Goal: Transaction & Acquisition: Purchase product/service

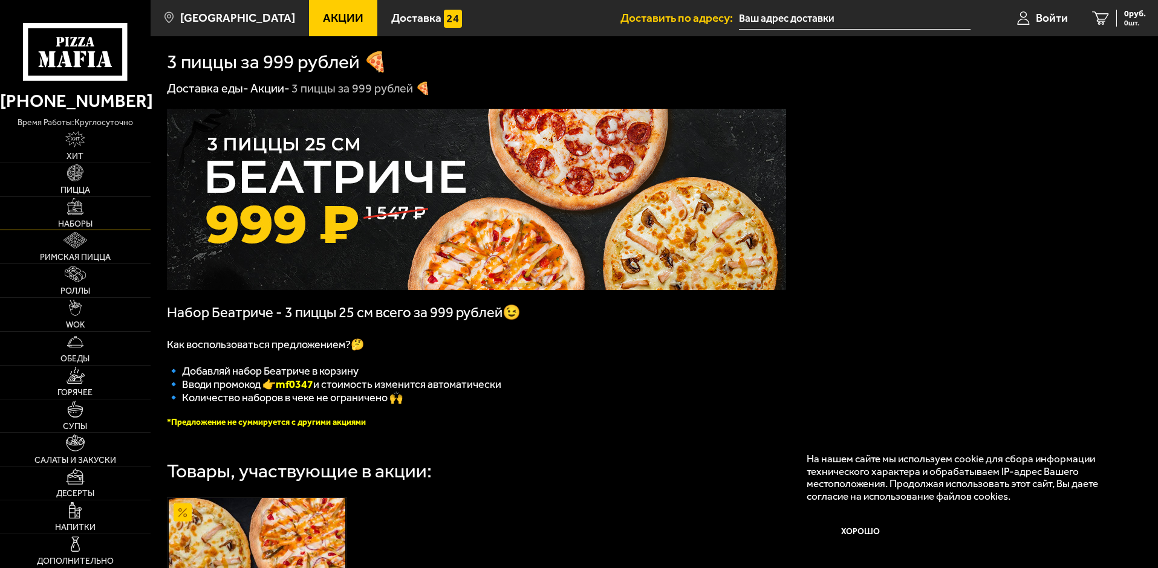
click at [77, 209] on img at bounding box center [75, 206] width 16 height 16
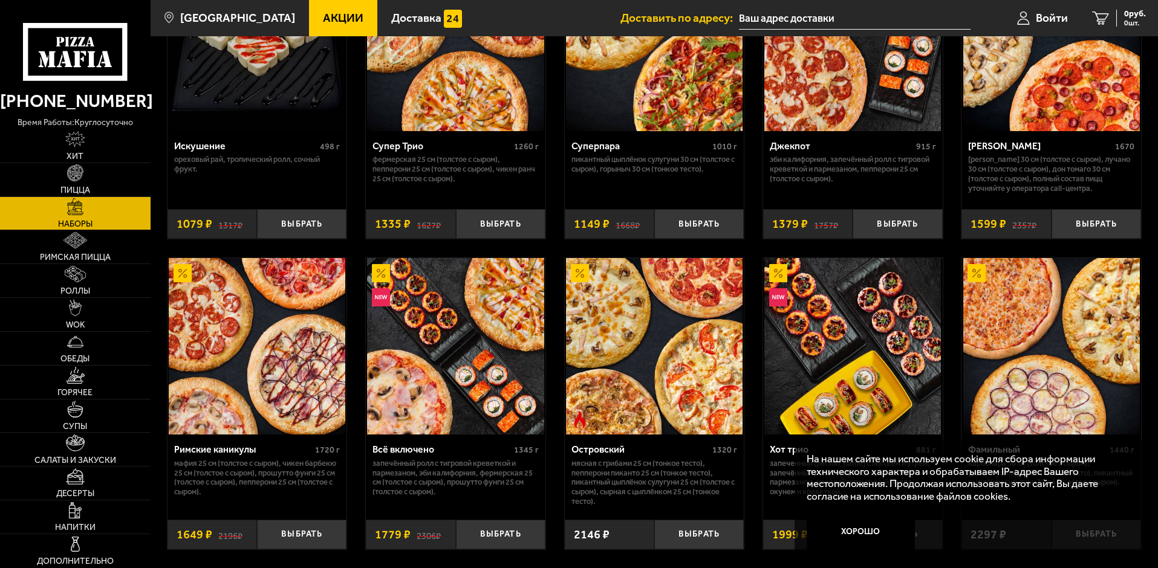
scroll to position [786, 0]
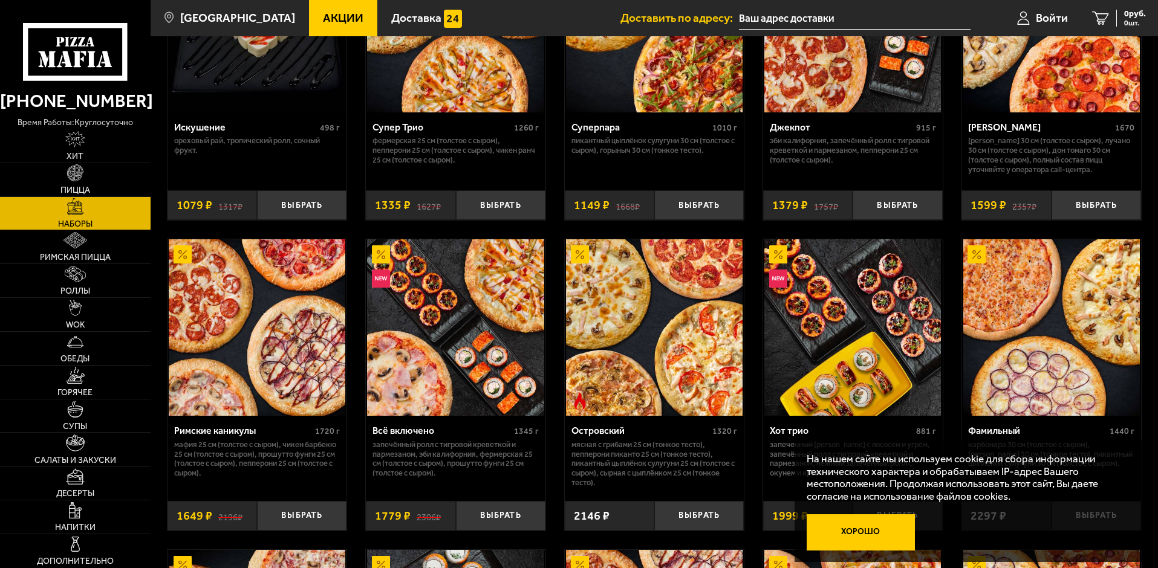
click at [838, 528] on button "Хорошо" at bounding box center [861, 533] width 109 height 36
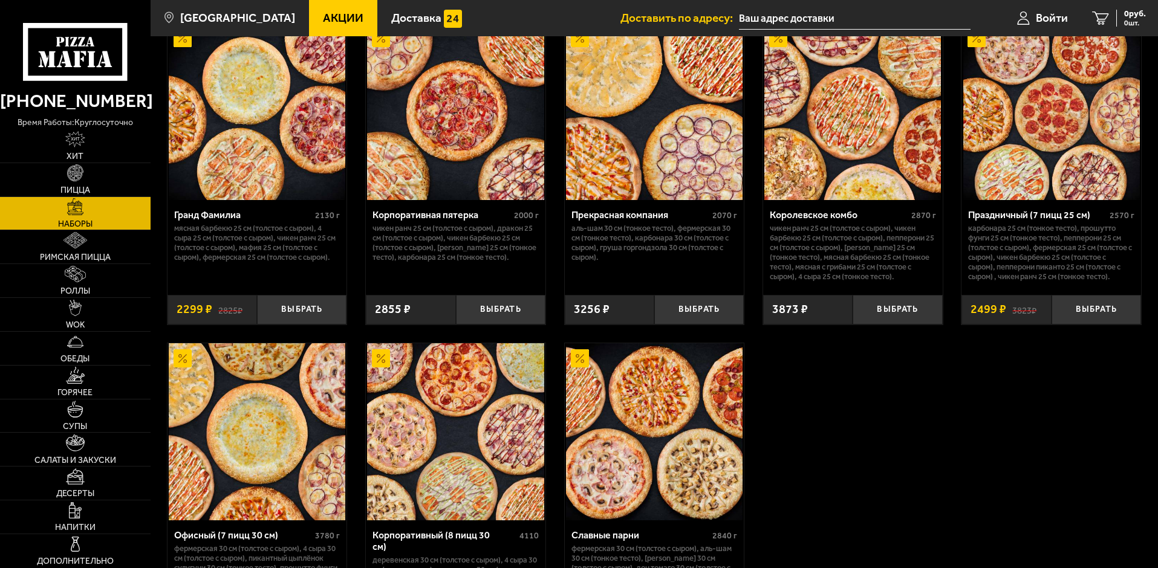
scroll to position [1612, 0]
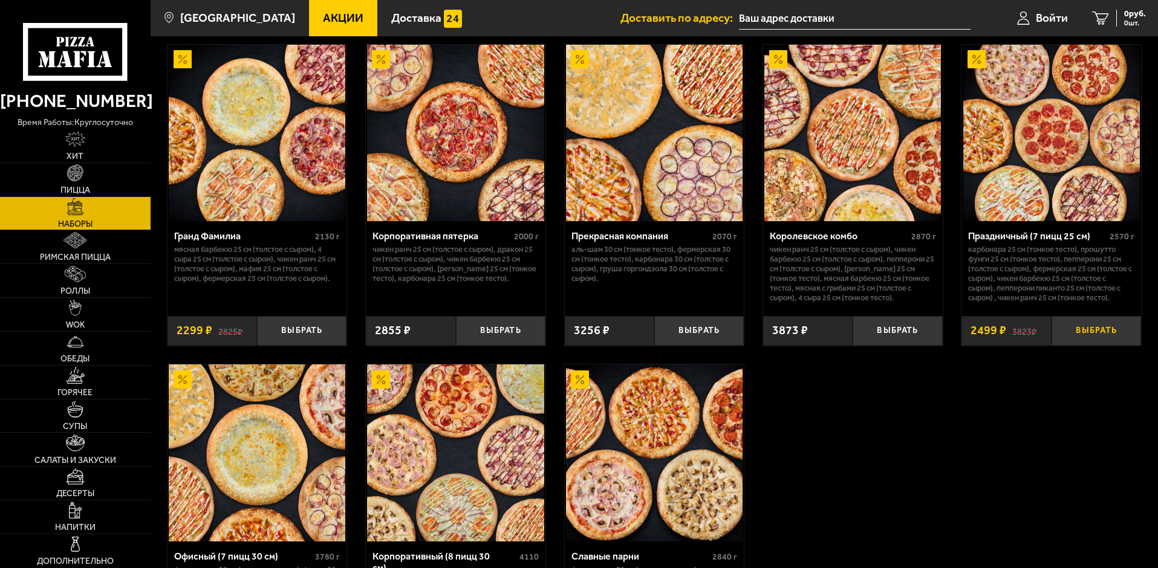
click at [1110, 341] on button "Выбрать" at bounding box center [1095, 331] width 89 height 30
click at [1119, 15] on span "2499 руб." at bounding box center [1127, 14] width 36 height 8
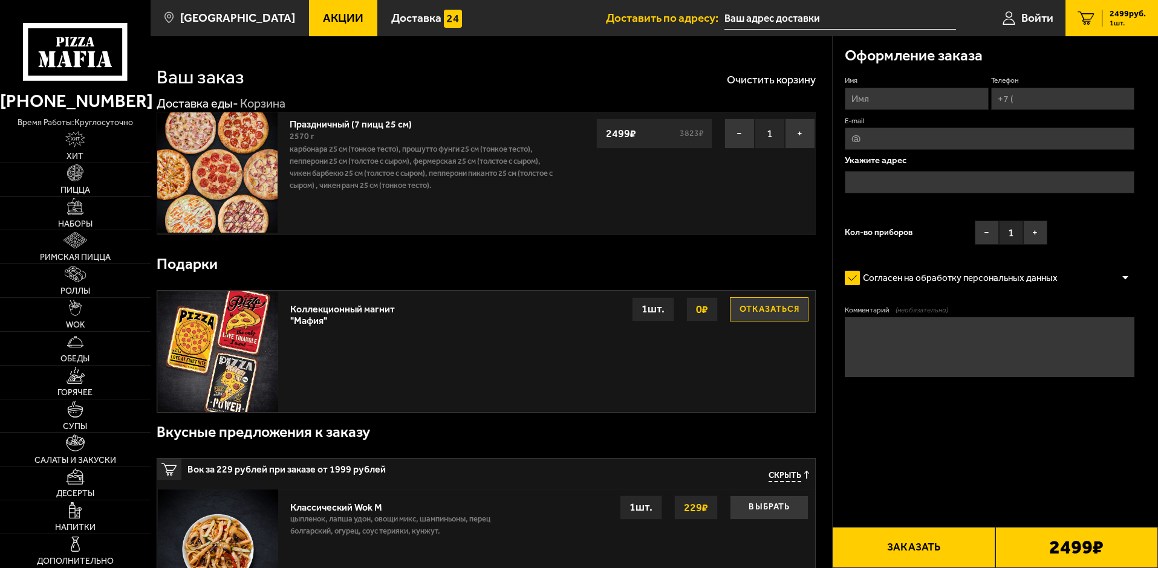
click at [881, 95] on input "Имя" at bounding box center [916, 99] width 143 height 22
type input "н"
type input "[PERSON_NAME]"
click at [1001, 101] on input "Телефон" at bounding box center [1062, 99] width 143 height 22
type input "[PHONE_NUMBER]"
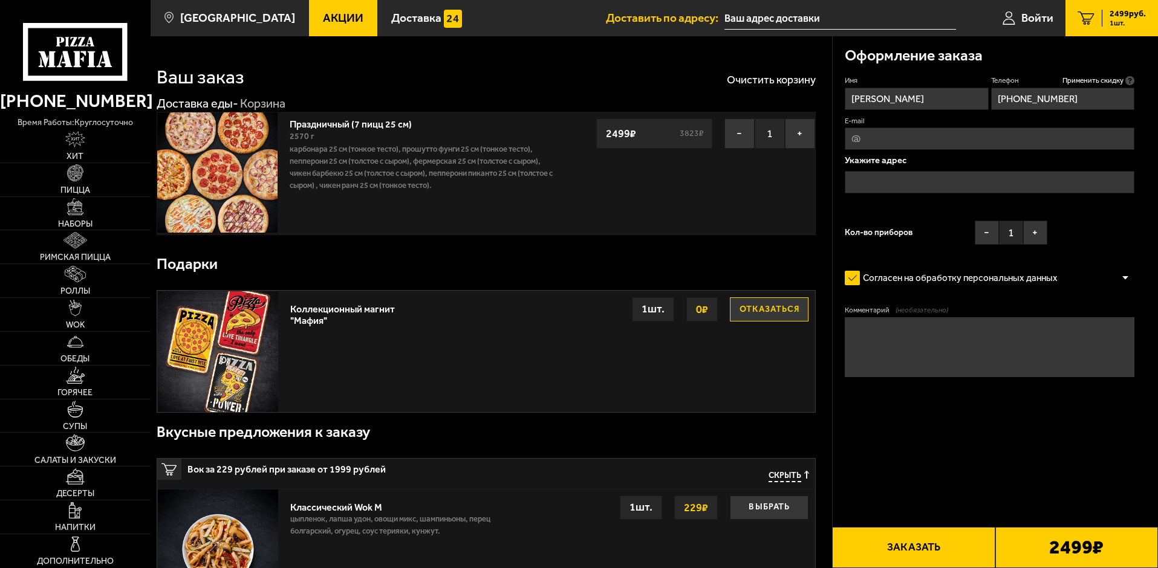
click at [869, 143] on input "E-mail" at bounding box center [990, 139] width 290 height 22
type input "[EMAIL_ADDRESS][DOMAIN_NAME]"
click at [854, 181] on input "text" at bounding box center [990, 182] width 290 height 22
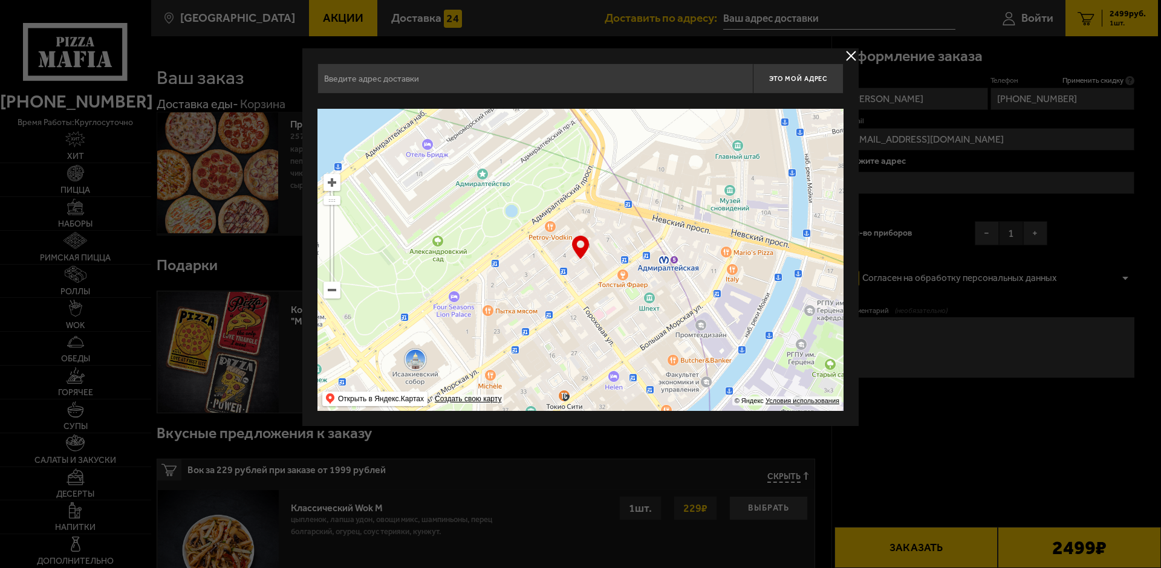
drag, startPoint x: 603, startPoint y: 297, endPoint x: 698, endPoint y: 174, distance: 155.6
click at [715, 120] on ymaps at bounding box center [580, 260] width 526 height 302
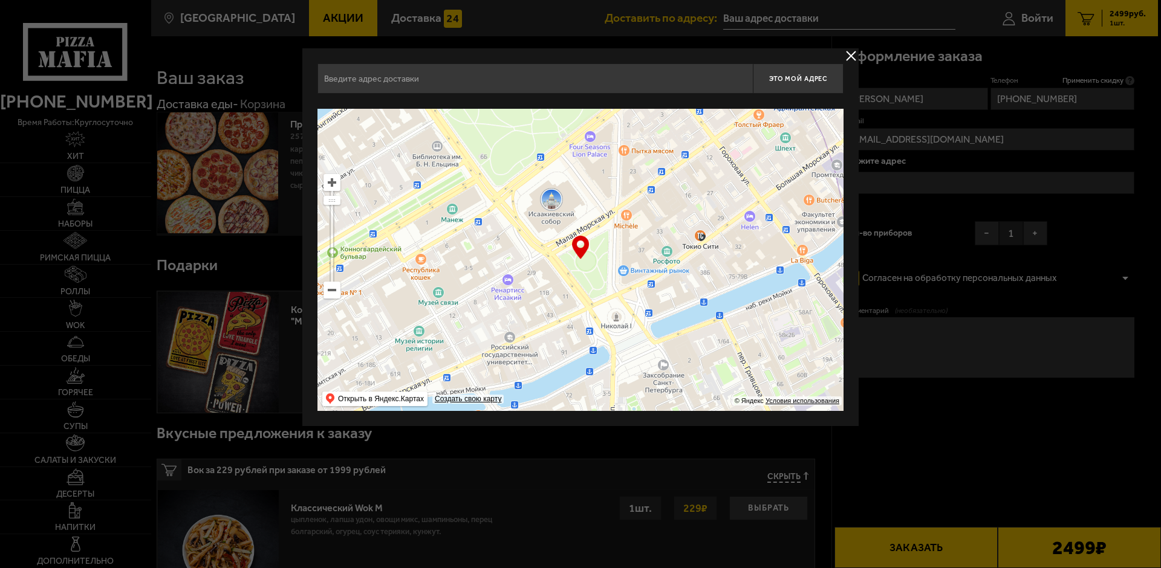
type input "[STREET_ADDRESS]"
drag, startPoint x: 517, startPoint y: 330, endPoint x: 638, endPoint y: 155, distance: 212.8
click at [638, 158] on ymaps at bounding box center [580, 260] width 526 height 302
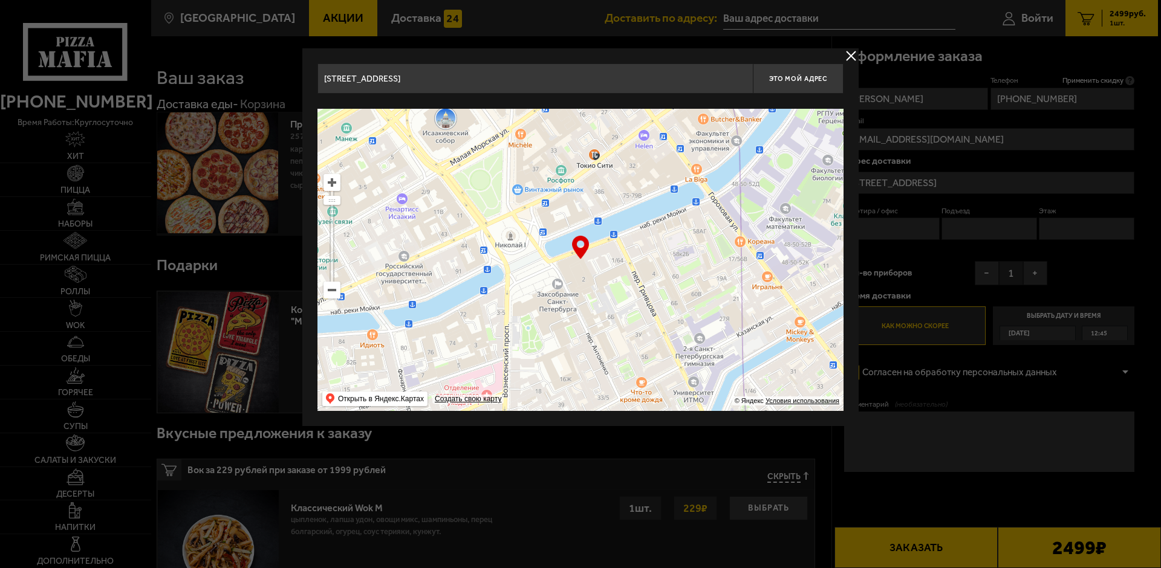
drag, startPoint x: 640, startPoint y: 257, endPoint x: 655, endPoint y: 183, distance: 75.9
click at [654, 186] on ymaps at bounding box center [580, 260] width 526 height 302
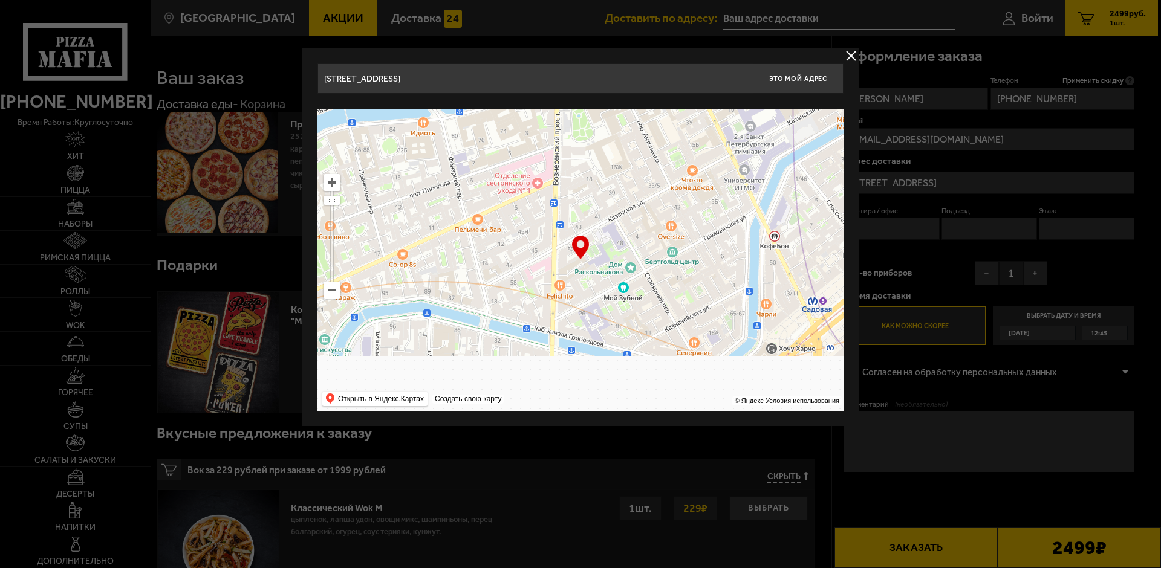
type input "[STREET_ADDRESS]"
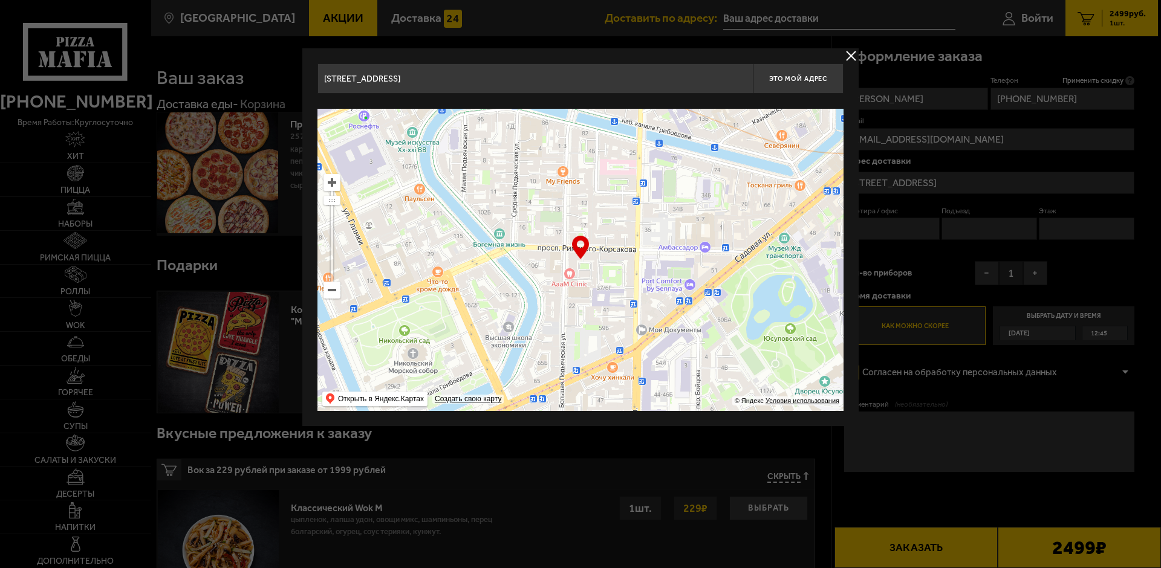
drag, startPoint x: 534, startPoint y: 318, endPoint x: 607, endPoint y: 178, distance: 158.2
click at [603, 181] on ymaps at bounding box center [580, 260] width 526 height 302
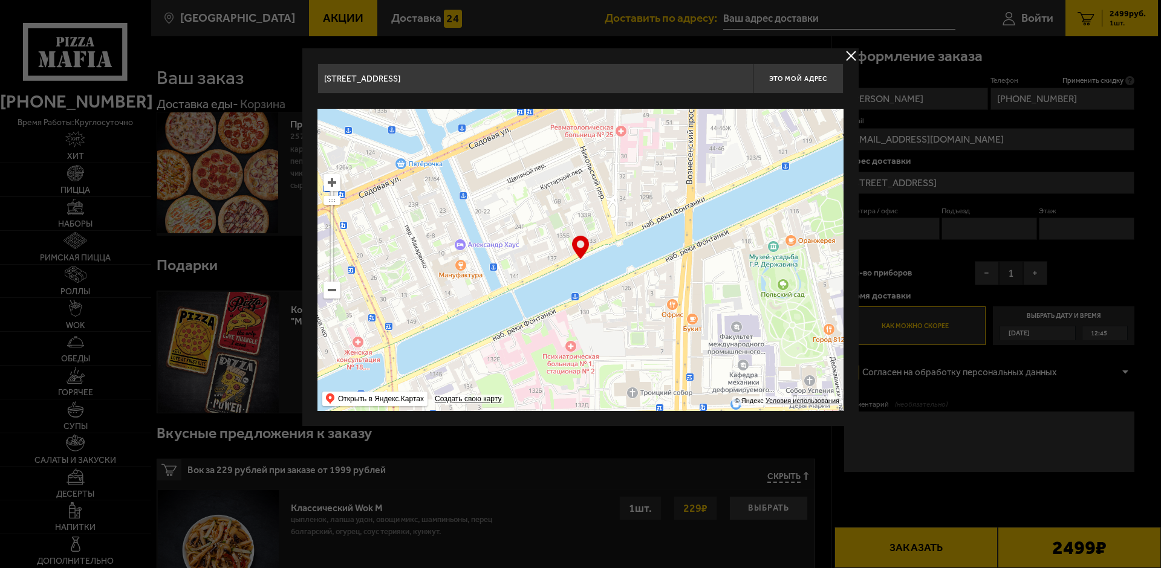
drag, startPoint x: 600, startPoint y: 279, endPoint x: 568, endPoint y: 148, distance: 135.1
click at [568, 150] on ymaps at bounding box center [580, 260] width 526 height 302
type input "[STREET_ADDRESS]"
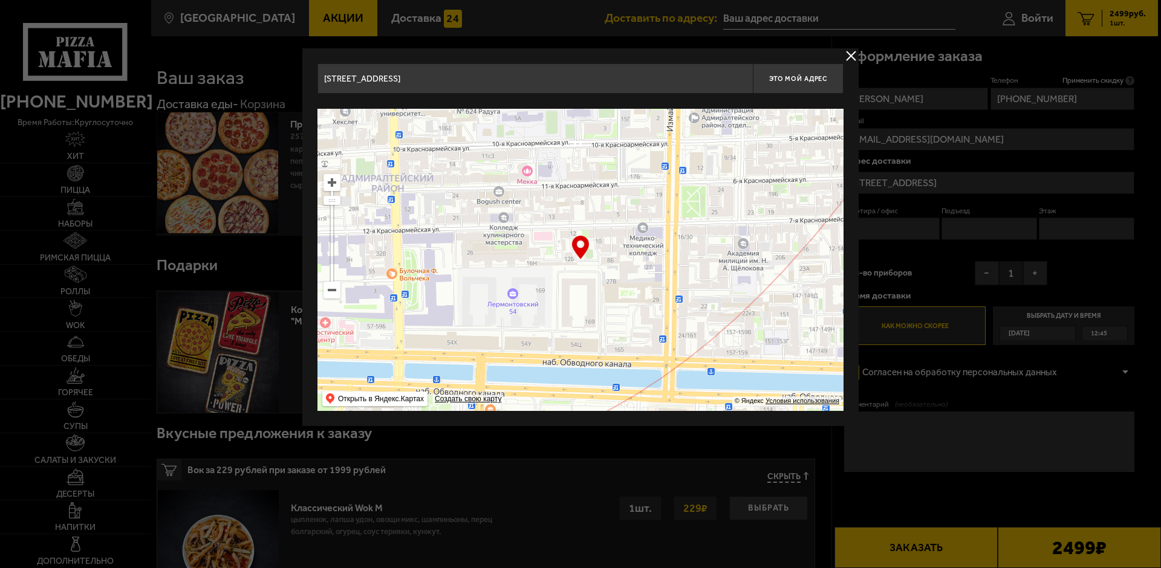
drag, startPoint x: 586, startPoint y: 371, endPoint x: 661, endPoint y: 148, distance: 235.9
click at [658, 155] on ymaps at bounding box center [580, 260] width 526 height 302
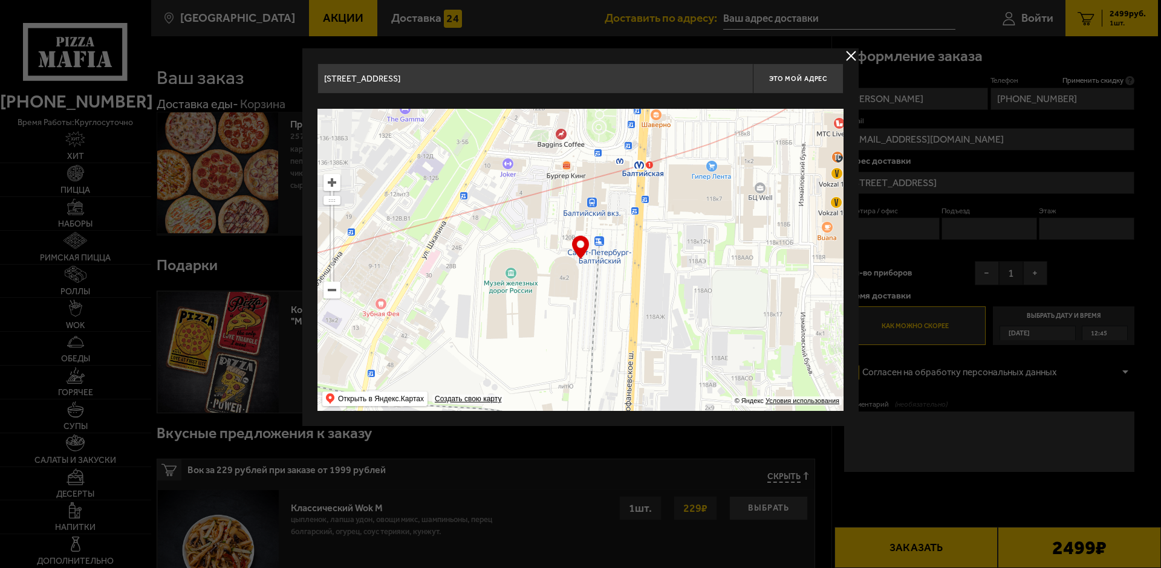
drag, startPoint x: 503, startPoint y: 310, endPoint x: 412, endPoint y: 288, distance: 93.7
click at [548, 296] on ymaps at bounding box center [580, 260] width 526 height 302
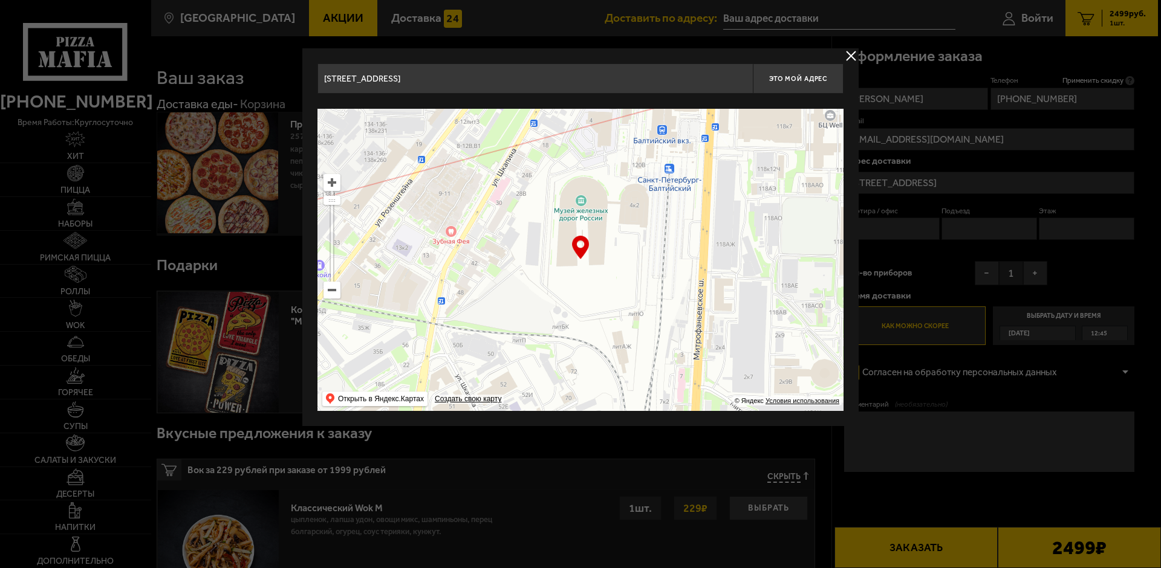
click at [337, 294] on ymaps at bounding box center [332, 290] width 16 height 16
type input "[STREET_ADDRESS]"
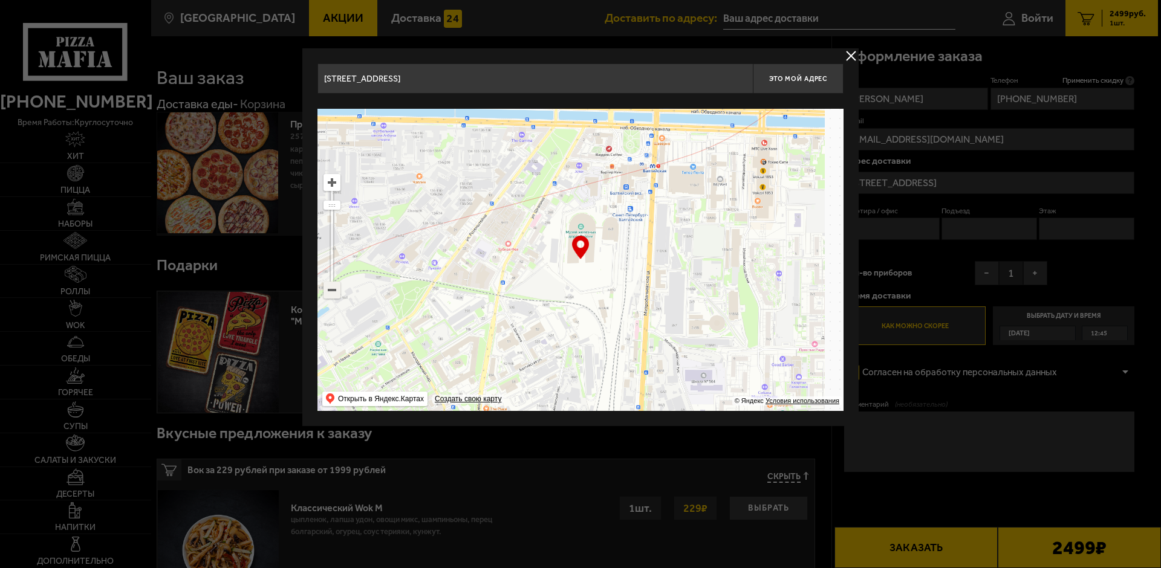
click at [336, 294] on ymaps at bounding box center [332, 290] width 16 height 16
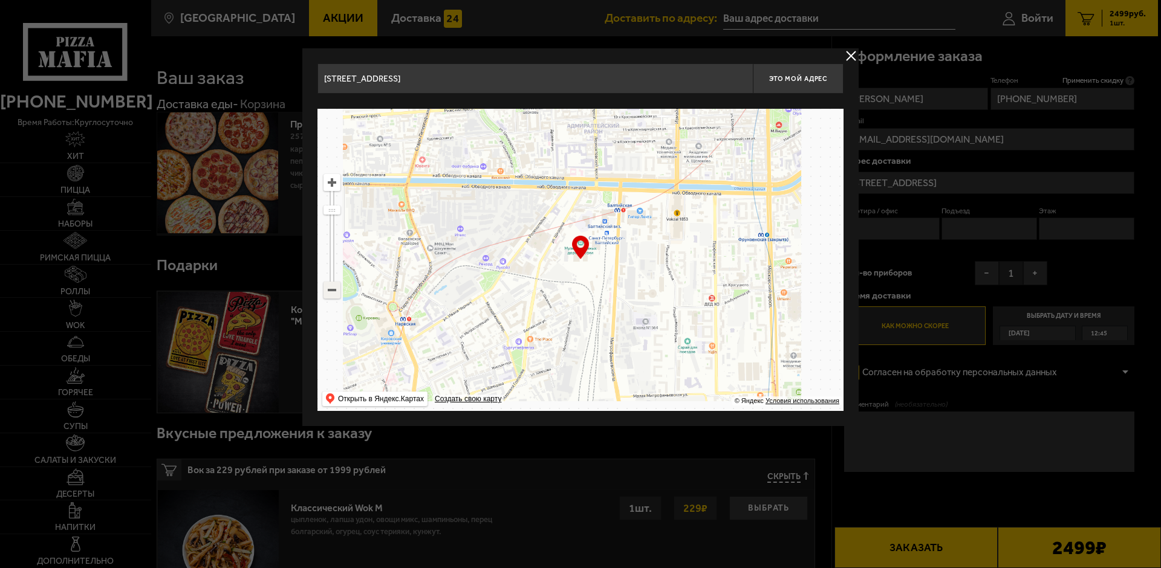
click at [336, 294] on ymaps at bounding box center [332, 290] width 16 height 16
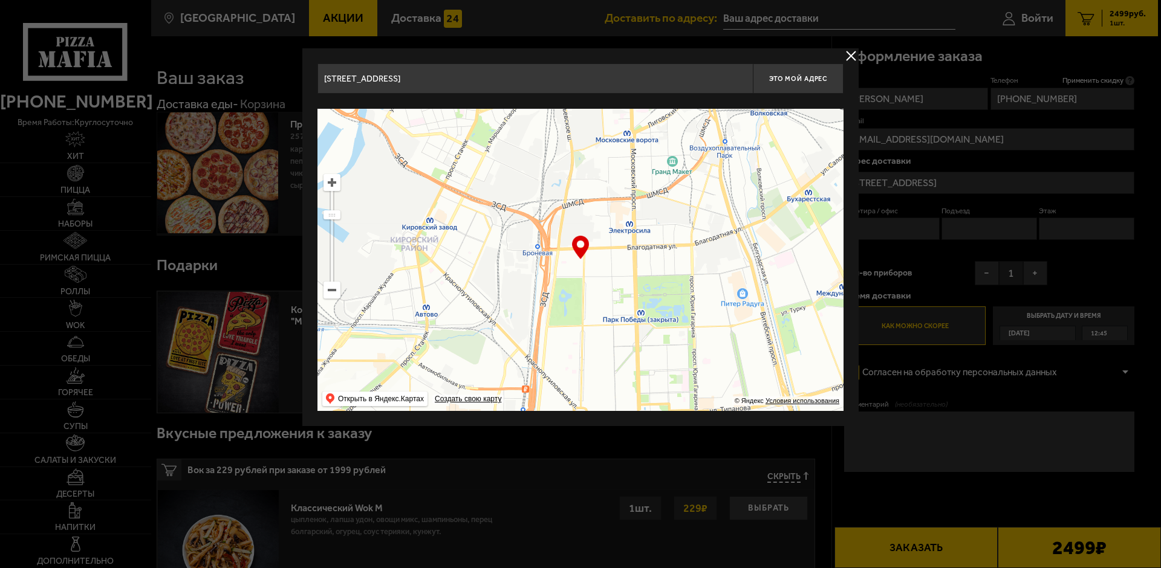
drag, startPoint x: 526, startPoint y: 320, endPoint x: 495, endPoint y: 132, distance: 190.7
click at [495, 132] on ymaps at bounding box center [580, 260] width 526 height 302
type input "[STREET_ADDRESS]"
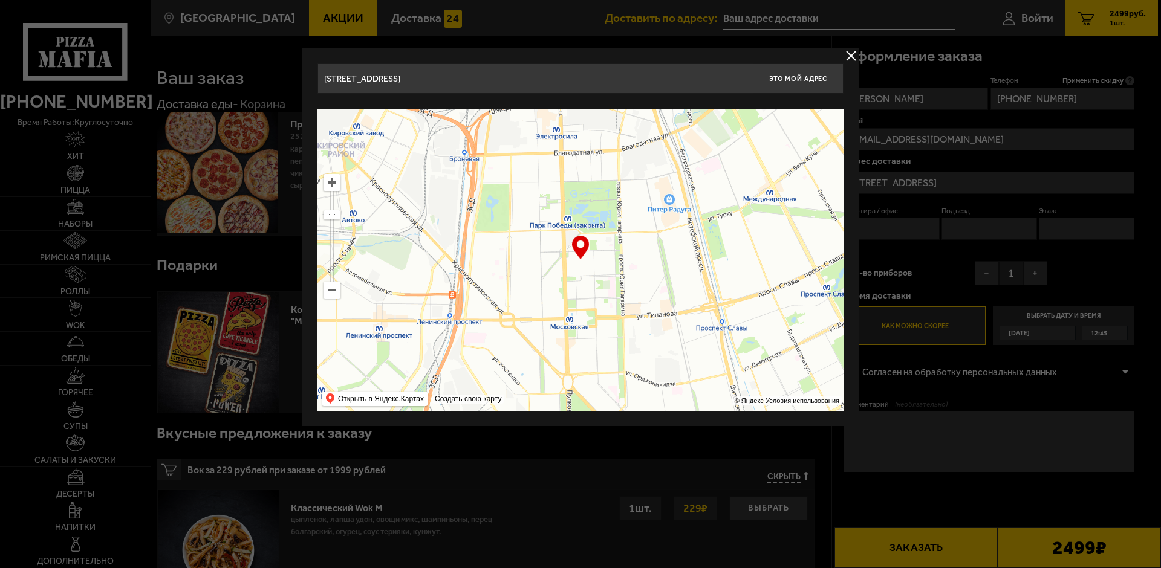
drag, startPoint x: 655, startPoint y: 287, endPoint x: 577, endPoint y: 183, distance: 129.6
click at [578, 183] on ymaps at bounding box center [580, 260] width 526 height 302
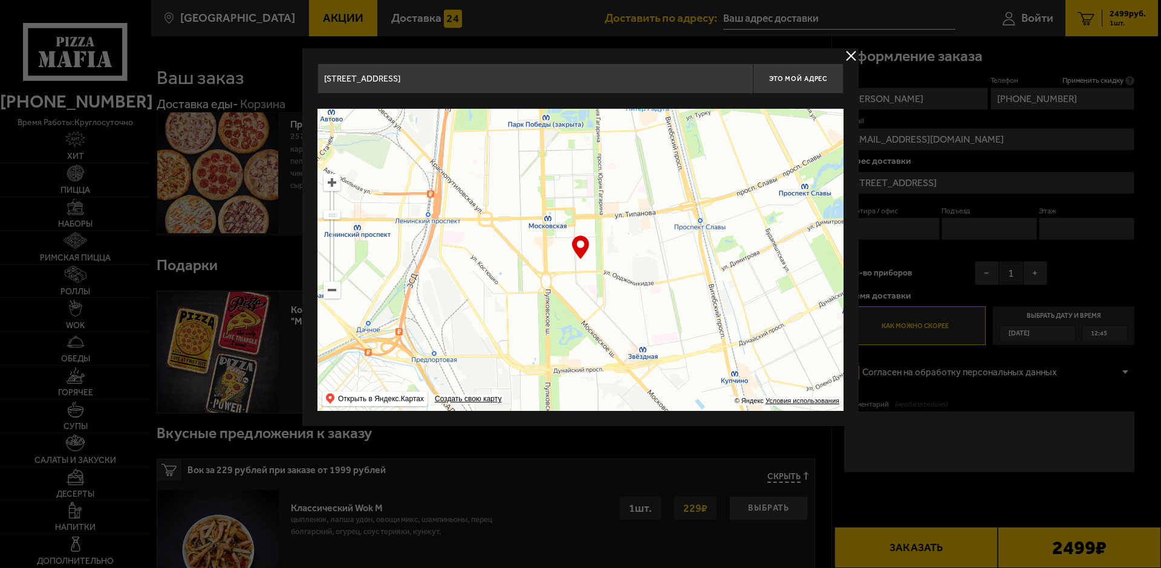
type input "[STREET_ADDRESS]"
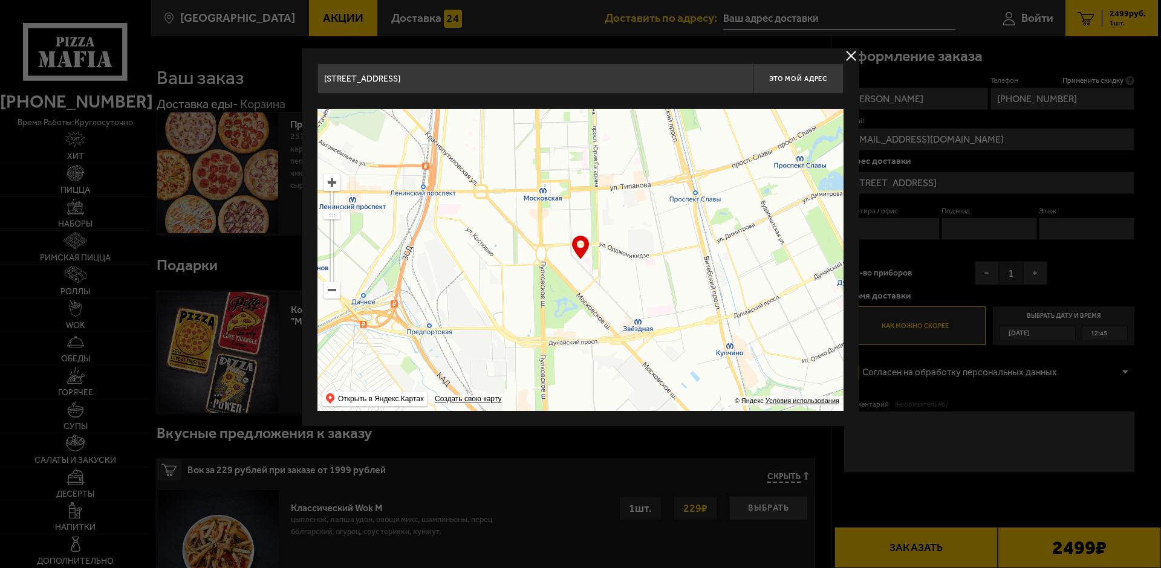
drag, startPoint x: 593, startPoint y: 264, endPoint x: 580, endPoint y: 194, distance: 71.2
click at [580, 194] on ymaps at bounding box center [580, 260] width 526 height 302
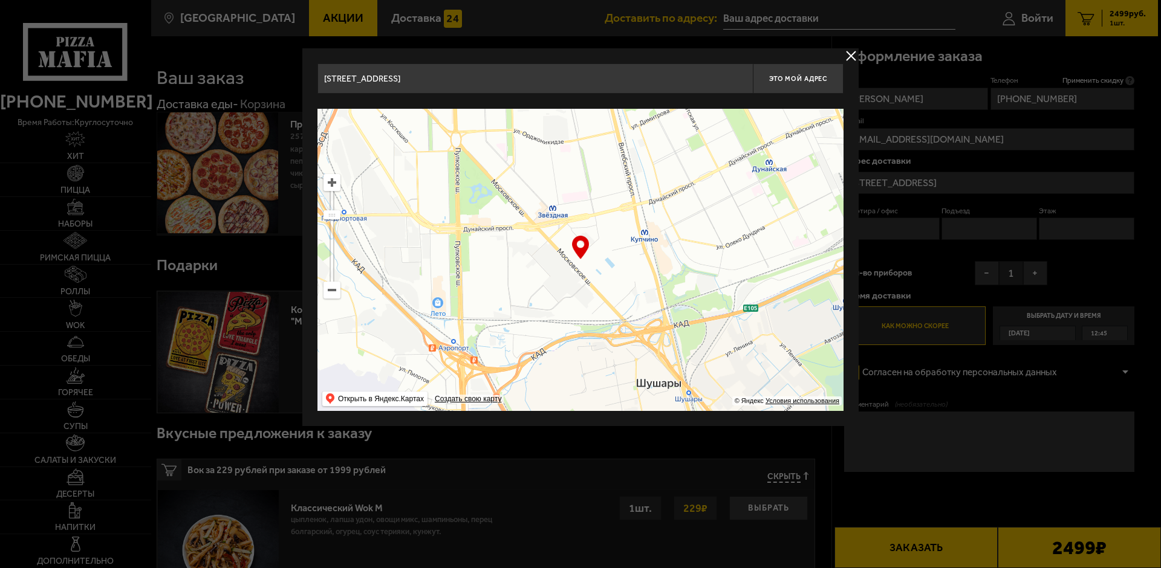
drag, startPoint x: 628, startPoint y: 286, endPoint x: 557, endPoint y: 215, distance: 100.0
click at [557, 215] on ymaps at bounding box center [580, 260] width 526 height 302
click at [330, 183] on ymaps at bounding box center [332, 183] width 16 height 16
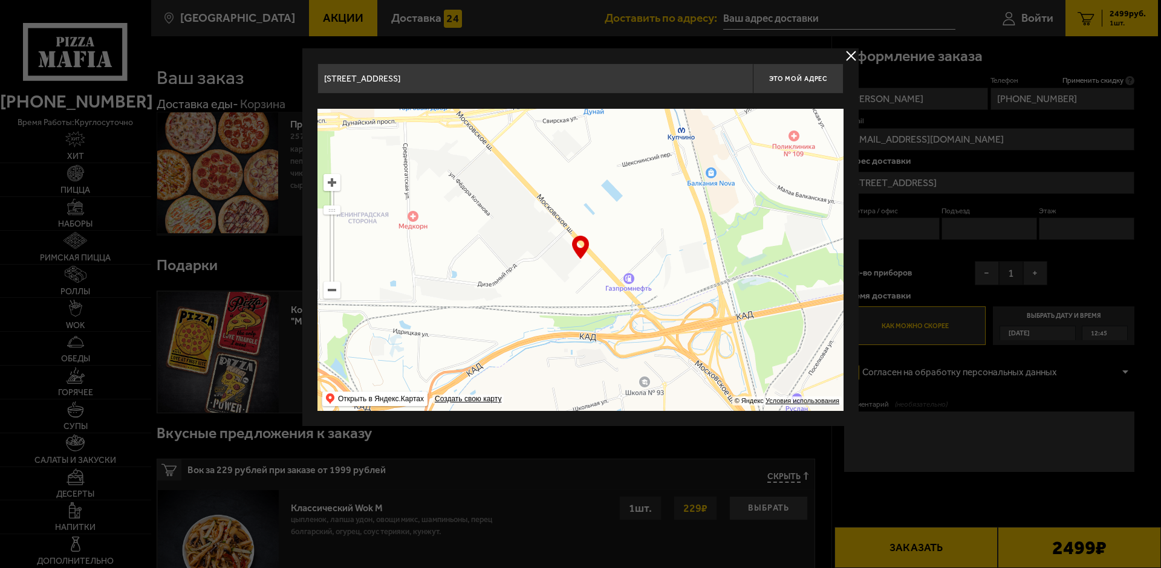
drag, startPoint x: 660, startPoint y: 316, endPoint x: 633, endPoint y: 241, distance: 79.8
click at [633, 241] on ymaps at bounding box center [580, 260] width 526 height 302
drag, startPoint x: 404, startPoint y: 79, endPoint x: 308, endPoint y: 71, distance: 96.5
click at [312, 80] on div "[STREET_ADDRESS] Это мой адрес Найдите адрес перетащив карту … © Яндекс Условия…" at bounding box center [580, 237] width 556 height 378
type input "v"
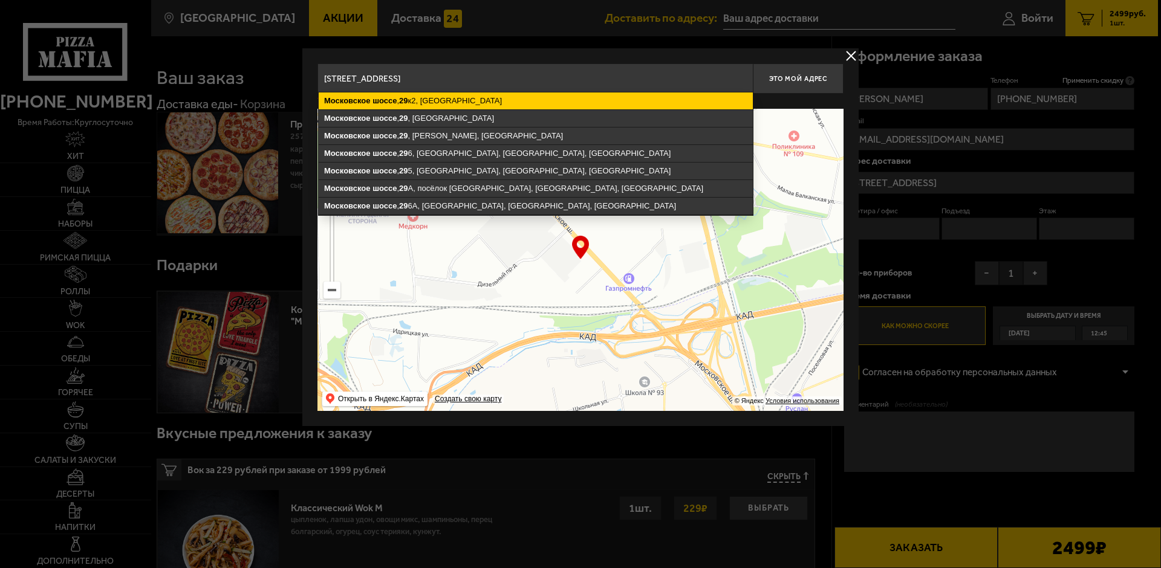
click at [408, 103] on ymaps "29" at bounding box center [403, 100] width 8 height 9
type input "[STREET_ADDRESS]"
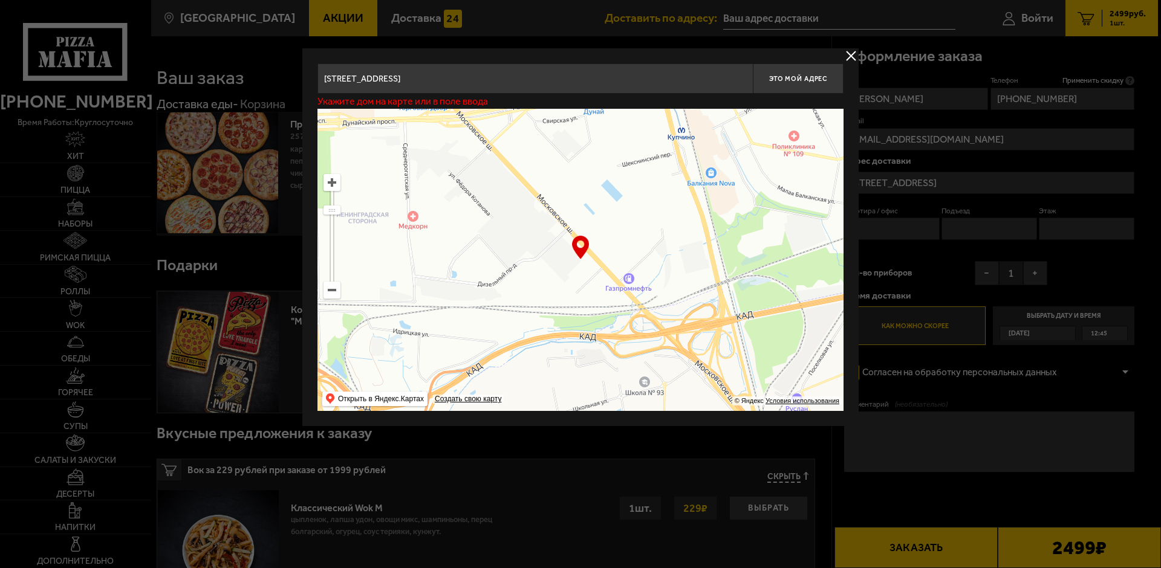
type input "[STREET_ADDRESS]"
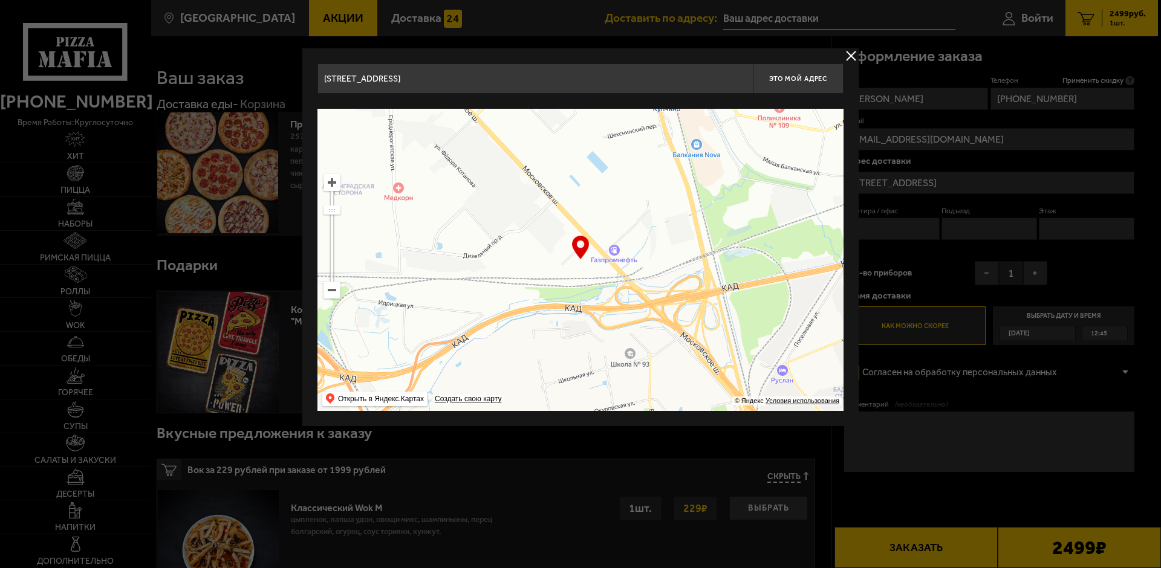
click at [580, 248] on div "… © Яндекс Условия использования Открыть в Яндекс.Картах Создать свою карту" at bounding box center [580, 260] width 526 height 302
click at [802, 77] on span "Это мой адрес" at bounding box center [798, 79] width 58 height 8
type input "[STREET_ADDRESS]"
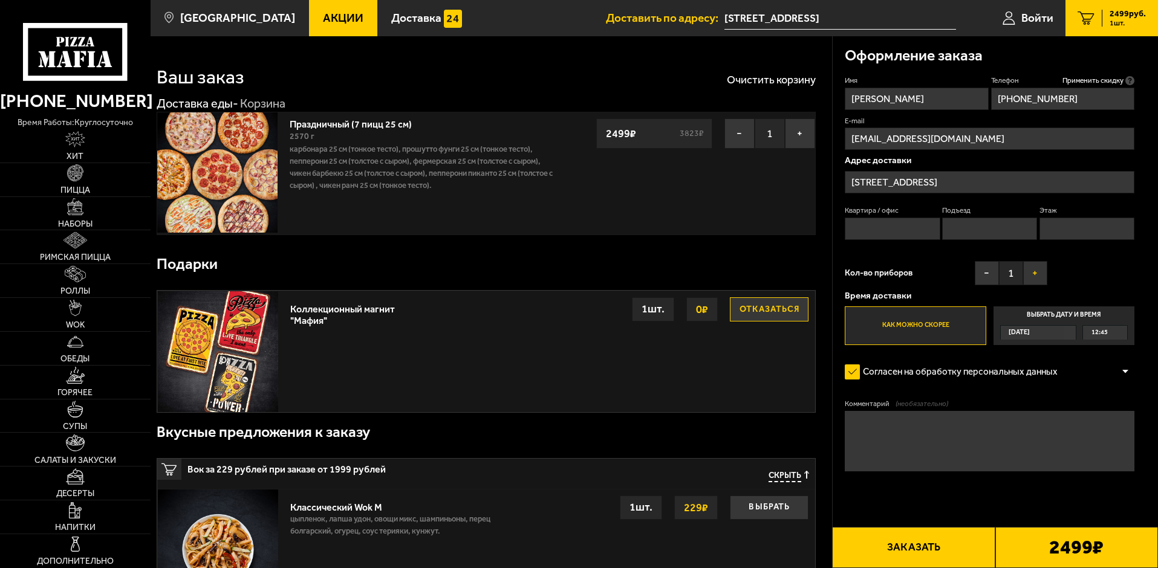
click at [1033, 276] on button "+" at bounding box center [1035, 273] width 24 height 24
click at [932, 442] on textarea "Комментарий (необязательно)" at bounding box center [990, 441] width 290 height 60
click at [1042, 270] on button "+" at bounding box center [1035, 273] width 24 height 24
click at [1042, 272] on button "+" at bounding box center [1035, 273] width 24 height 24
click at [934, 438] on textarea "Комментарий (необязательно)" at bounding box center [990, 441] width 290 height 60
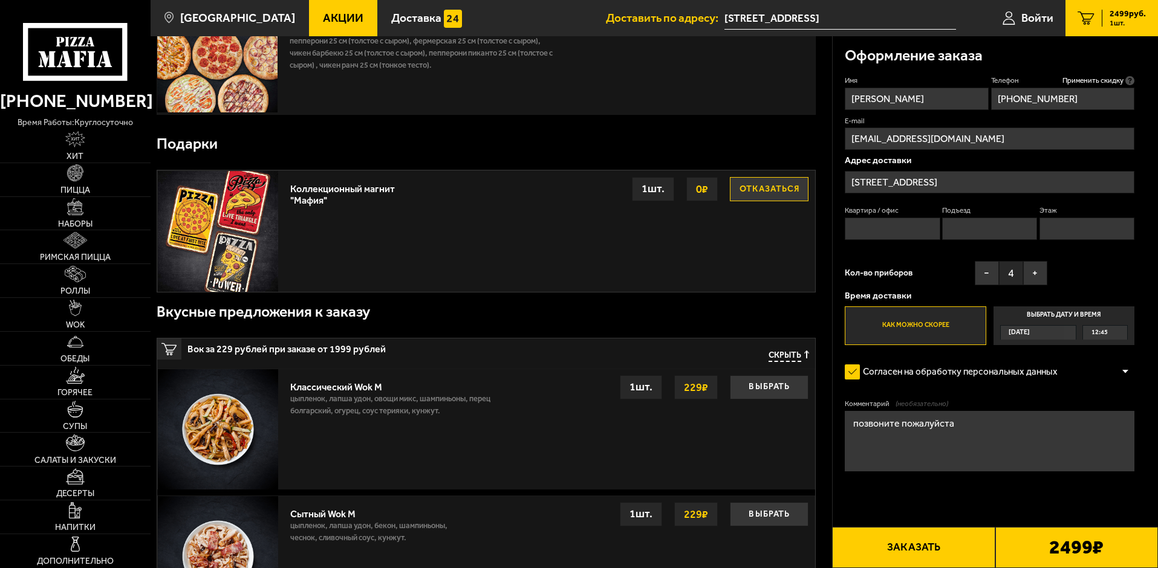
scroll to position [121, 0]
type textarea "позвоните пожалуйста"
click at [916, 547] on button "Заказать" at bounding box center [913, 547] width 163 height 41
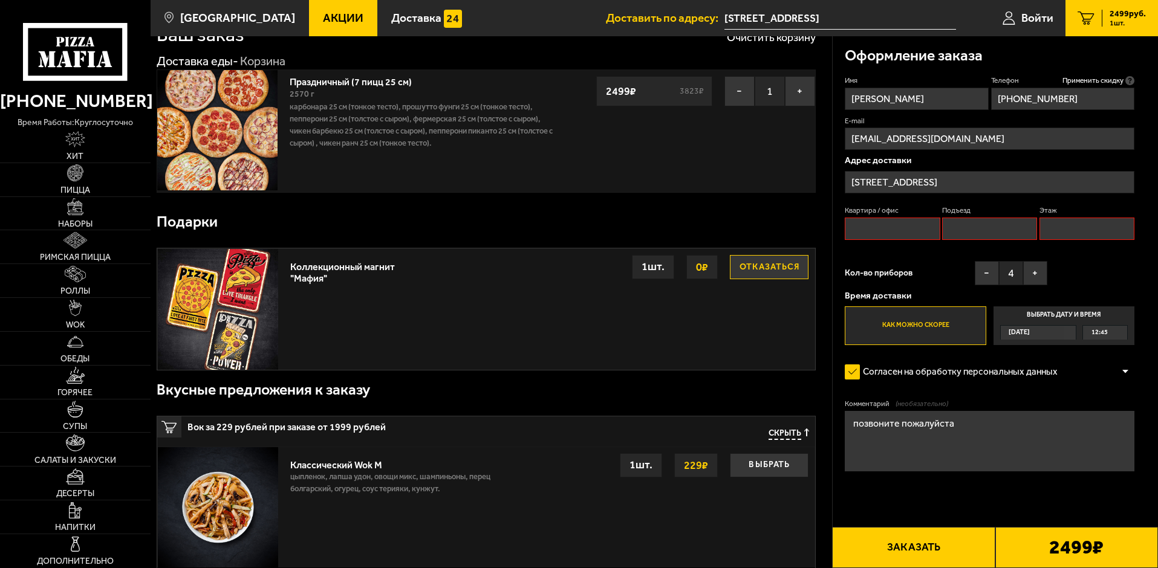
scroll to position [0, 0]
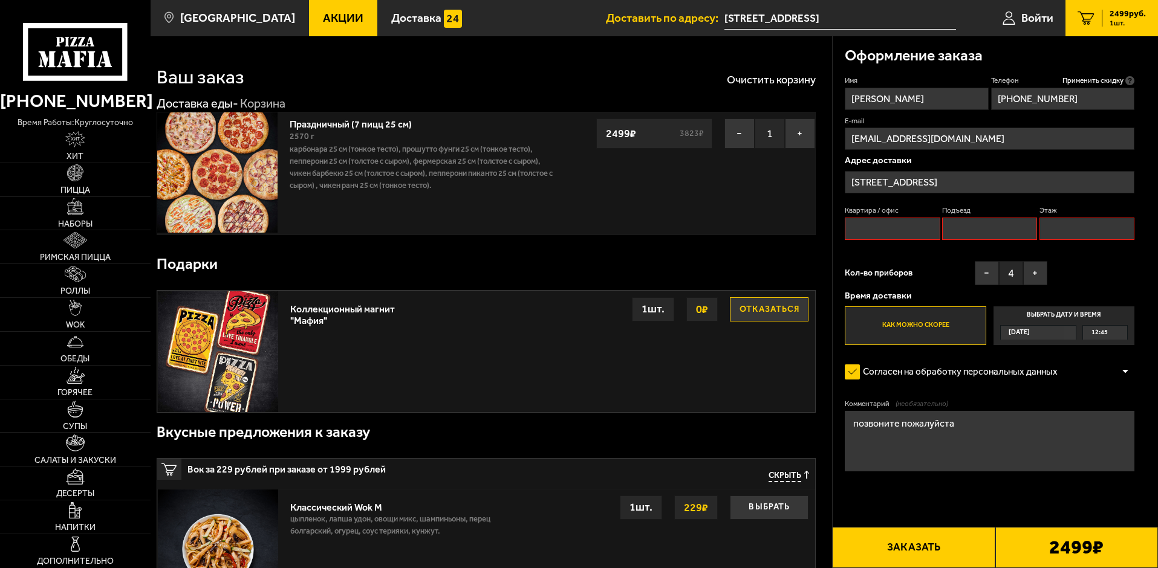
click at [885, 232] on input "Квартира / офис" at bounding box center [892, 229] width 95 height 22
type input "1"
click at [968, 222] on input "Подъезд" at bounding box center [989, 229] width 95 height 22
type input "1"
click at [1111, 227] on input "Этаж" at bounding box center [1086, 229] width 95 height 22
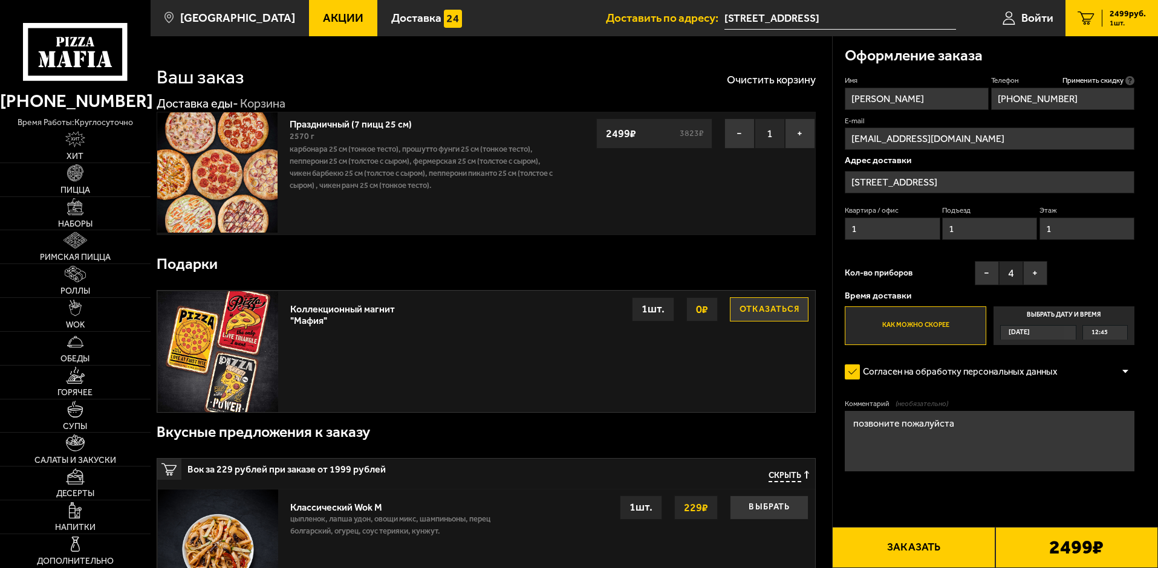
type input "1"
click at [974, 421] on textarea "позвоните пожалуйста" at bounding box center [990, 441] width 290 height 60
type textarea "позвоните пожалуйста перед КПП когда будете"
click at [913, 551] on button "Заказать" at bounding box center [913, 547] width 163 height 41
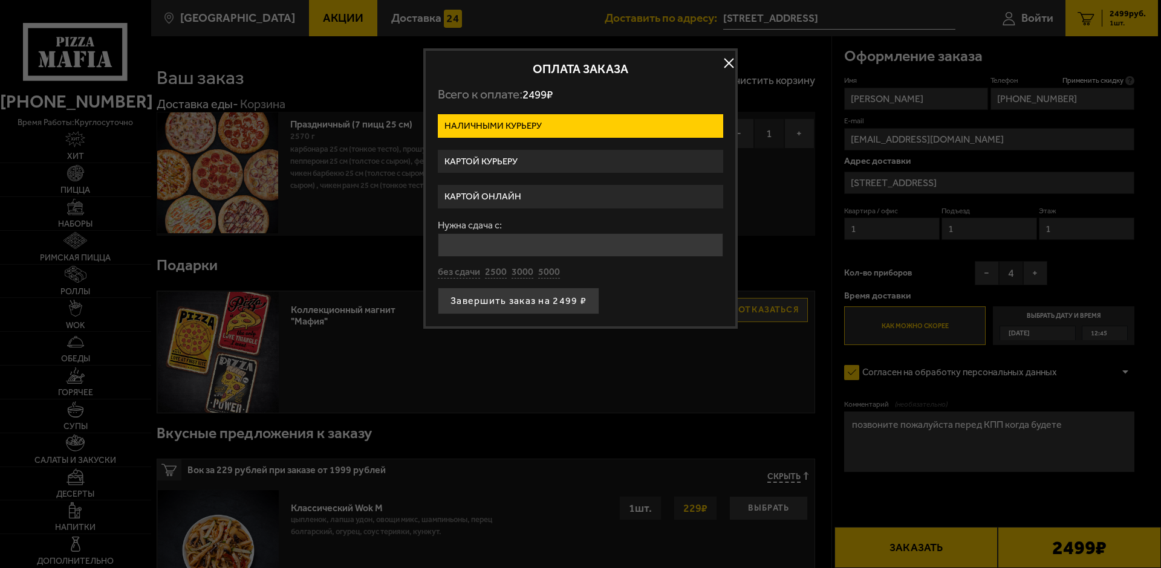
click at [515, 158] on label "Картой курьеру" at bounding box center [580, 162] width 285 height 24
click at [0, 0] on input "Картой курьеру" at bounding box center [0, 0] width 0 height 0
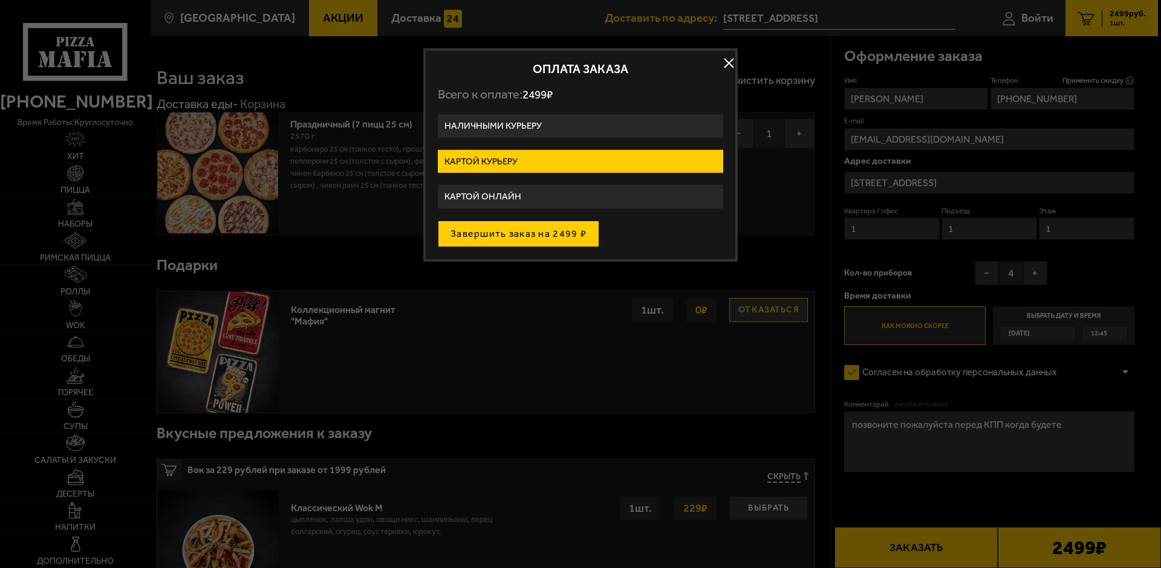
click at [547, 233] on button "Завершить заказ на 2499 ₽" at bounding box center [518, 234] width 161 height 27
